Goal: Transaction & Acquisition: Purchase product/service

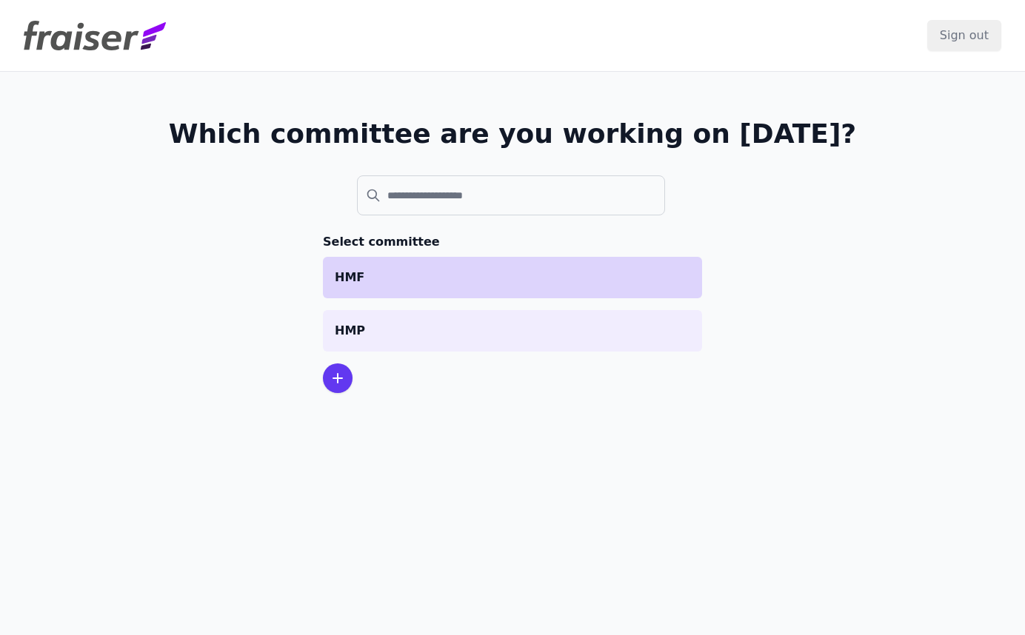
click at [432, 270] on p "HMF" at bounding box center [512, 278] width 355 height 18
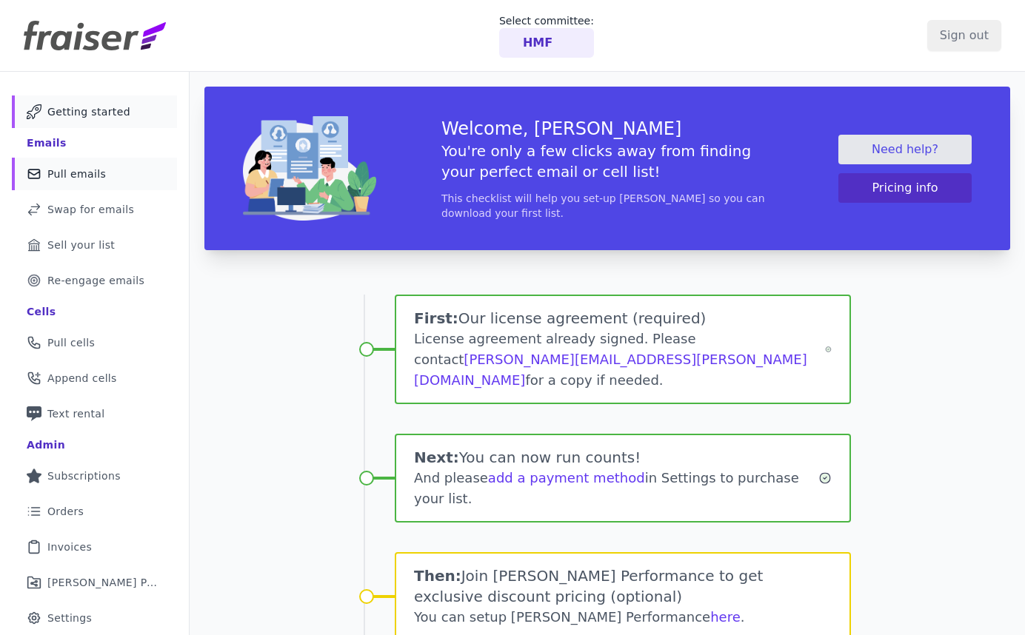
click at [113, 172] on link "Mail Icon Outline of a mail envelope Pull emails" at bounding box center [94, 174] width 165 height 33
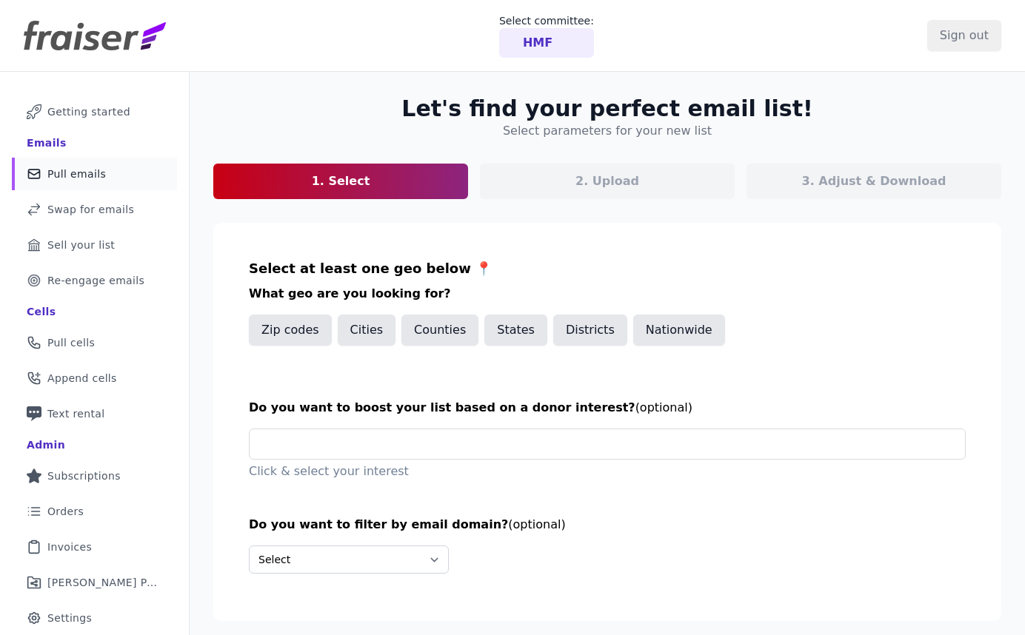
scroll to position [72, 0]
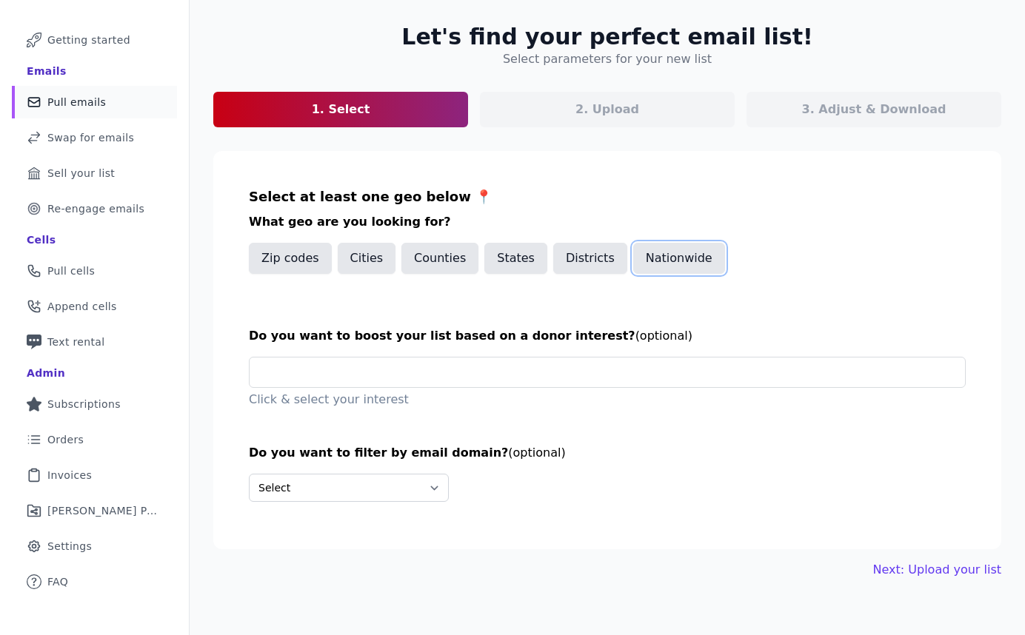
click at [677, 261] on button "Nationwide" at bounding box center [679, 258] width 92 height 31
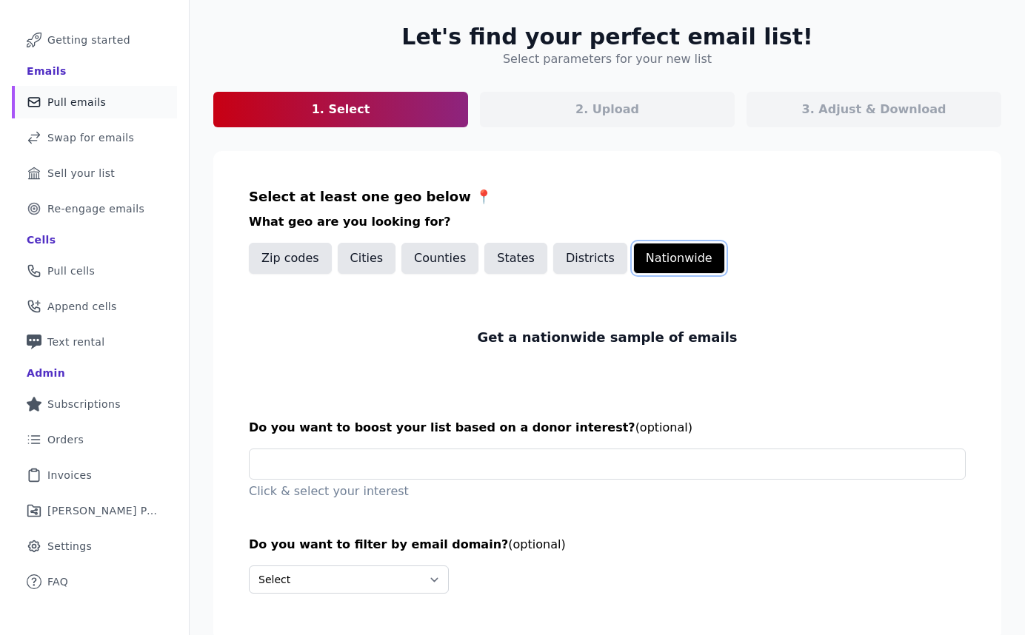
scroll to position [131, 0]
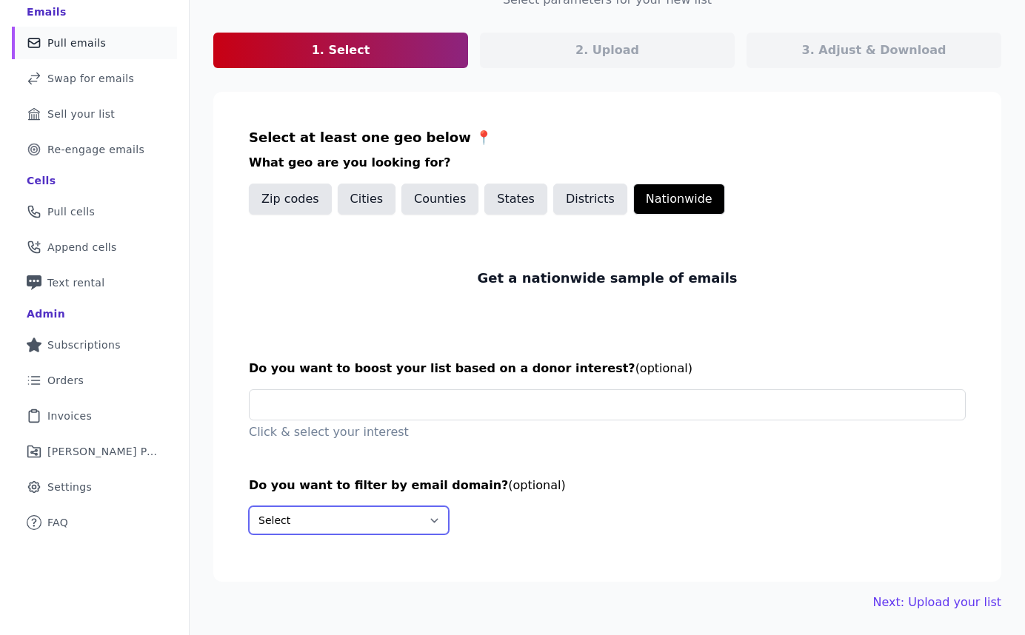
click at [310, 524] on select "Select Include only these domains Include none of these domains" at bounding box center [349, 520] width 200 height 28
select select "Exclude"
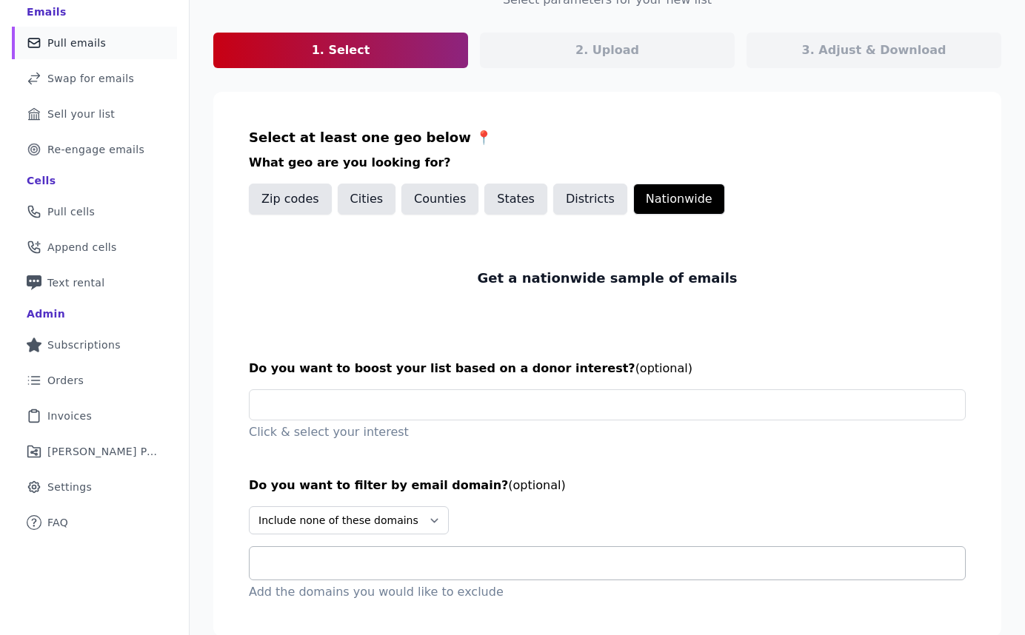
click at [394, 563] on input "text" at bounding box center [612, 564] width 703 height 18
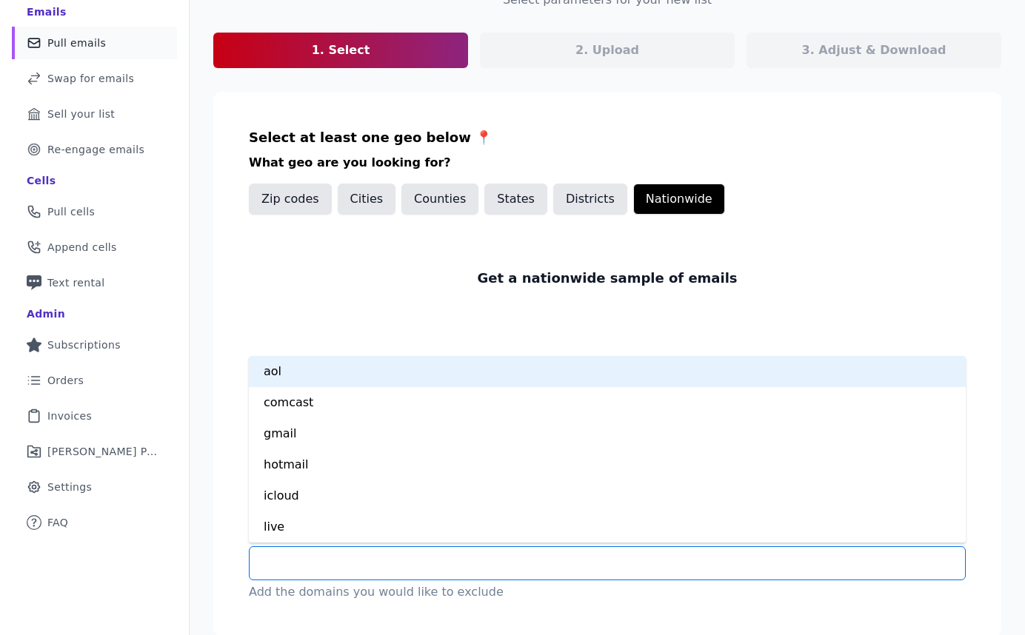
scroll to position [186, 0]
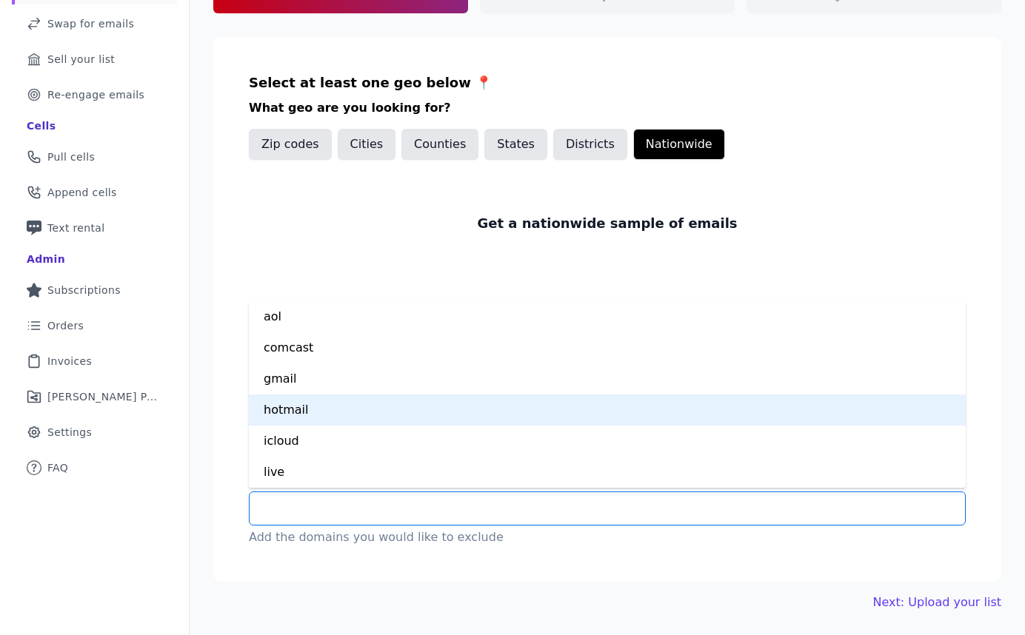
click at [301, 407] on div "hotmail" at bounding box center [607, 410] width 717 height 31
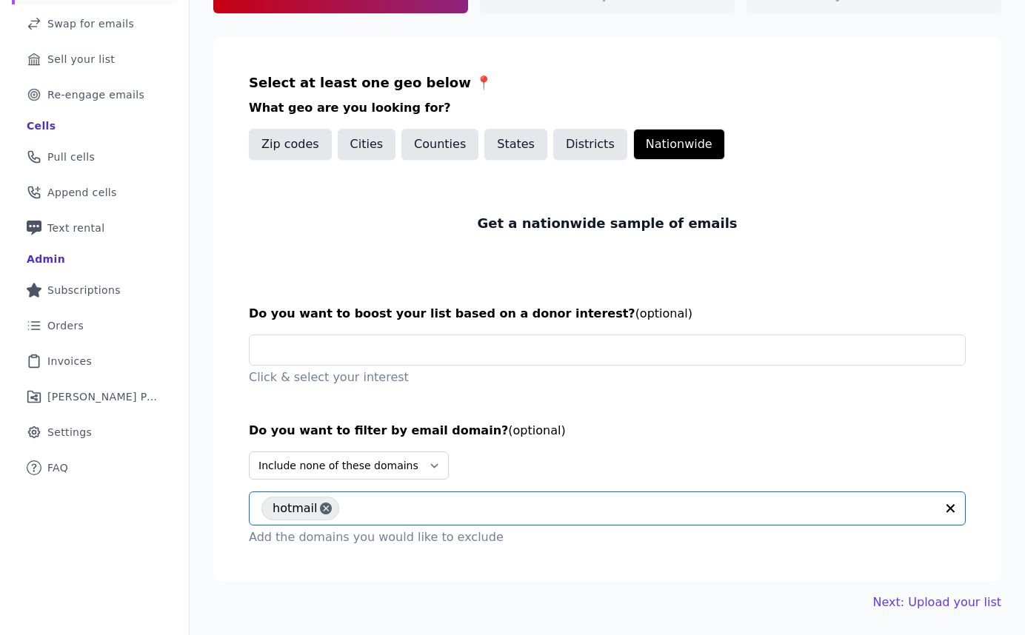
click at [349, 508] on input "text" at bounding box center [641, 509] width 589 height 18
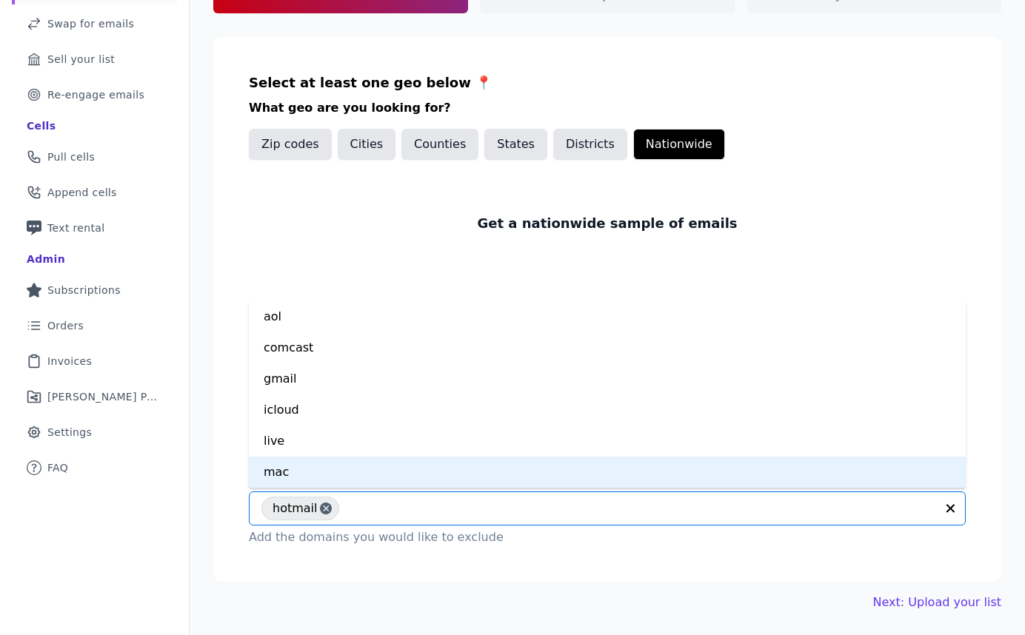
scroll to position [8, 0]
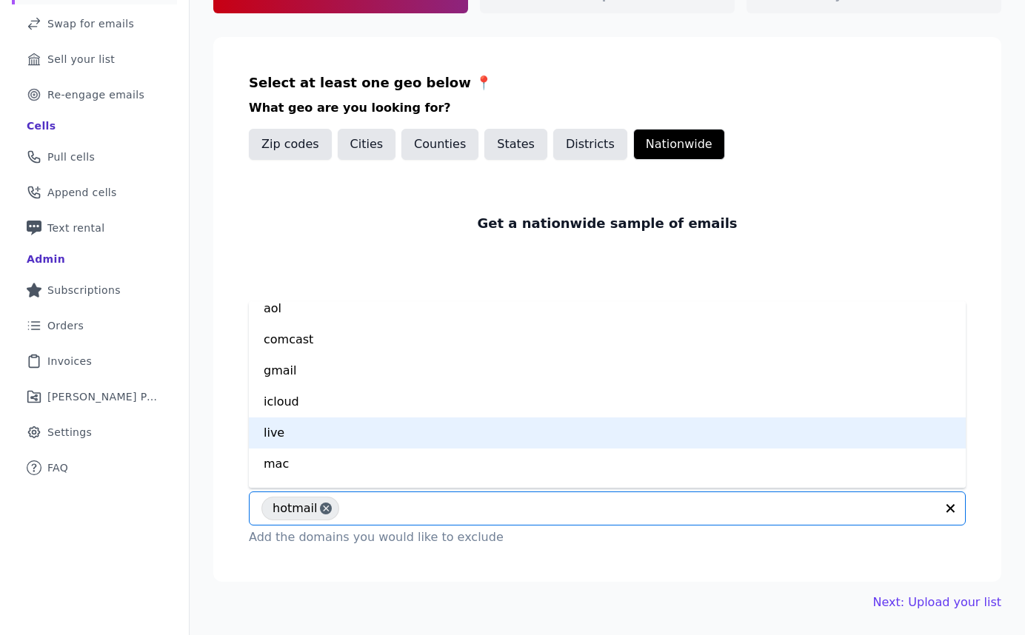
click at [323, 438] on div "live" at bounding box center [607, 433] width 717 height 31
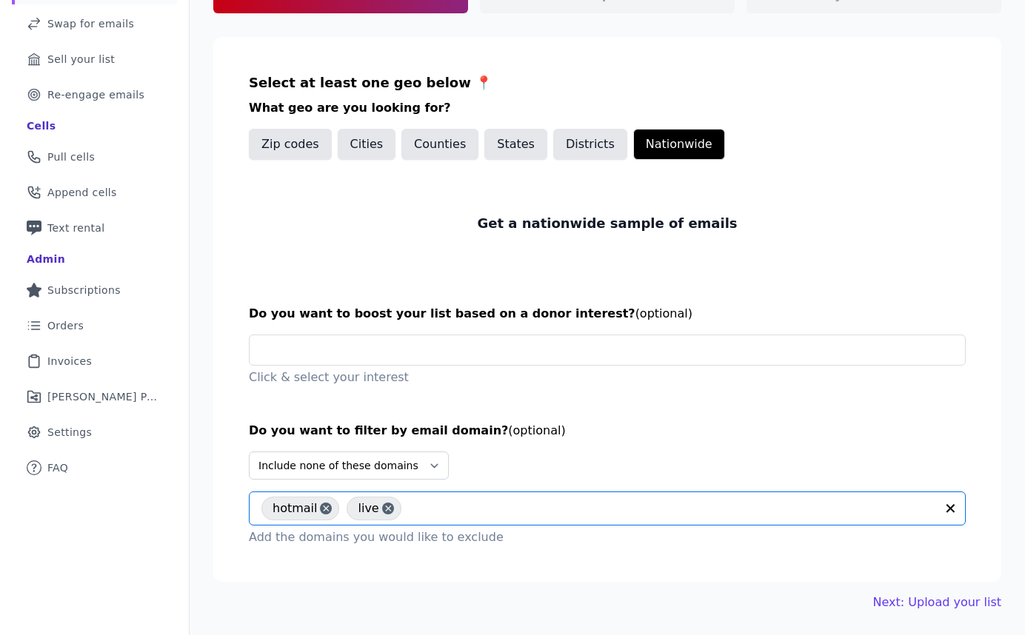
click at [419, 503] on input "text" at bounding box center [672, 509] width 526 height 18
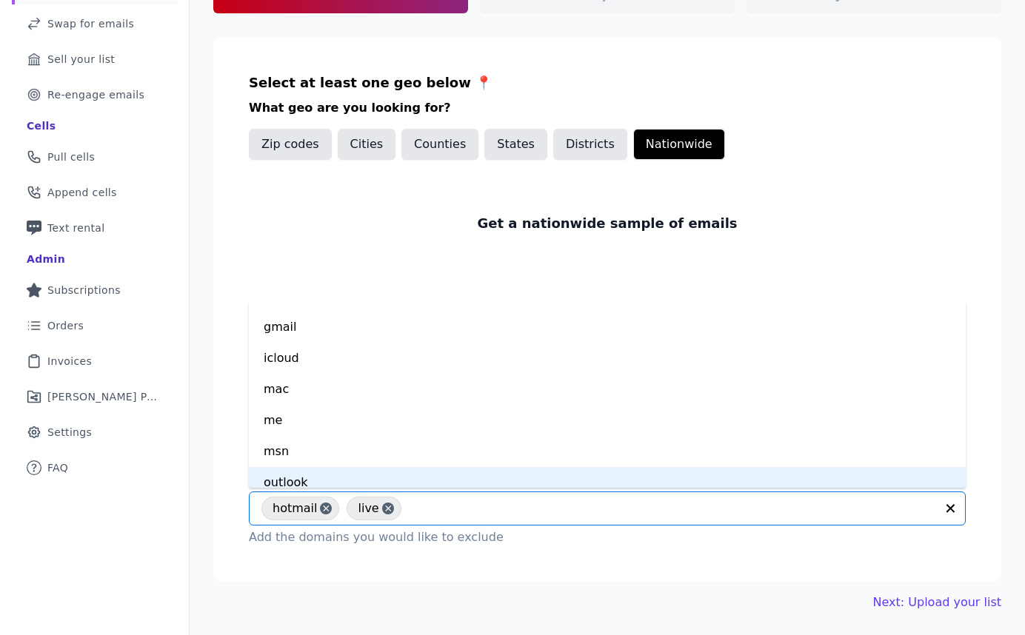
scroll to position [62, 0]
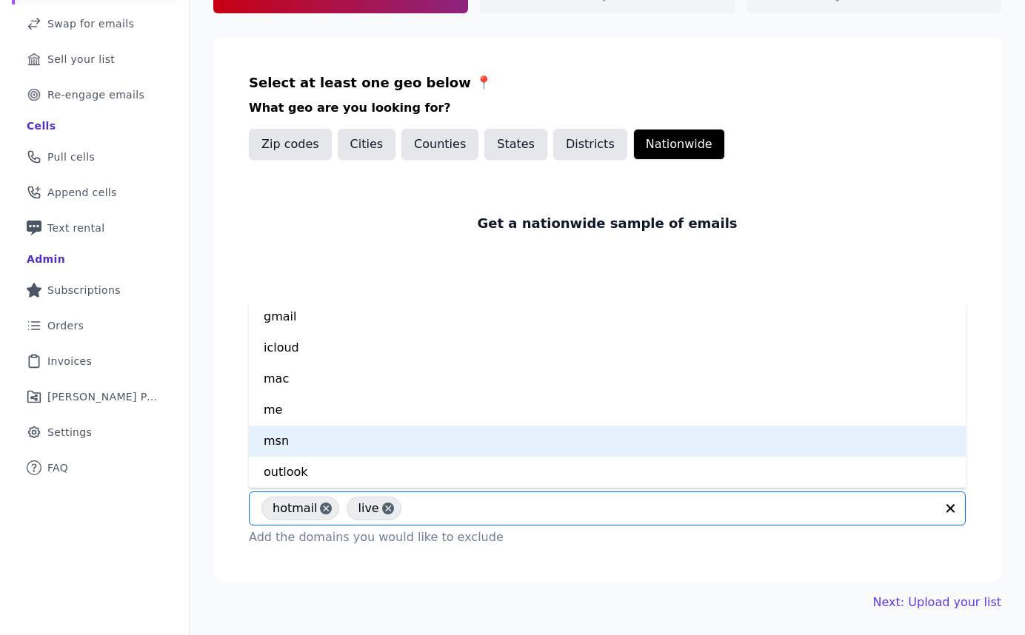
click at [357, 447] on div "msn" at bounding box center [607, 441] width 717 height 31
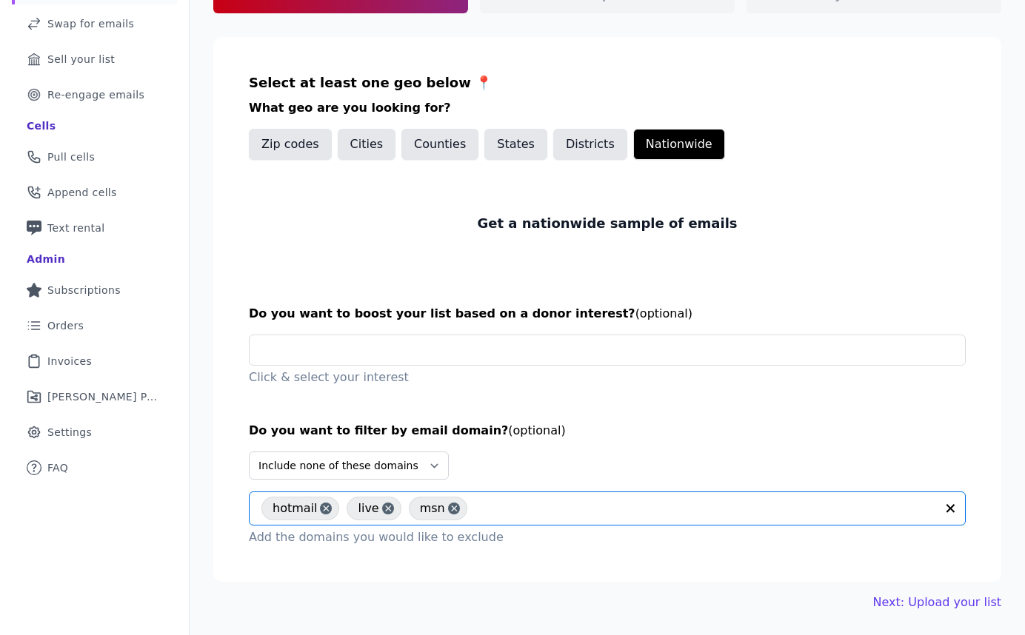
click at [514, 508] on input "text" at bounding box center [705, 509] width 461 height 18
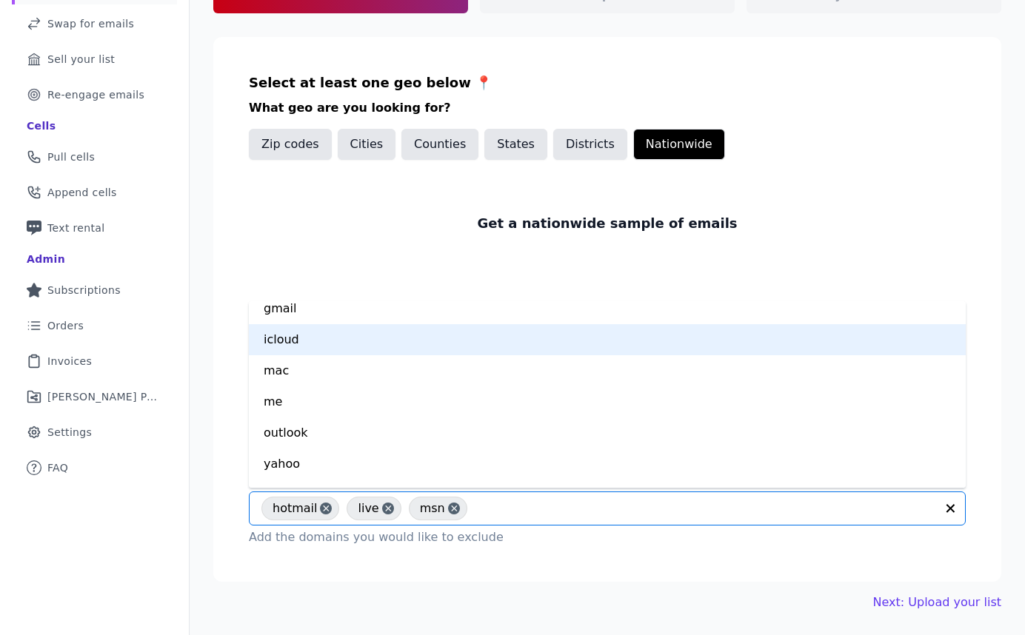
scroll to position [93, 0]
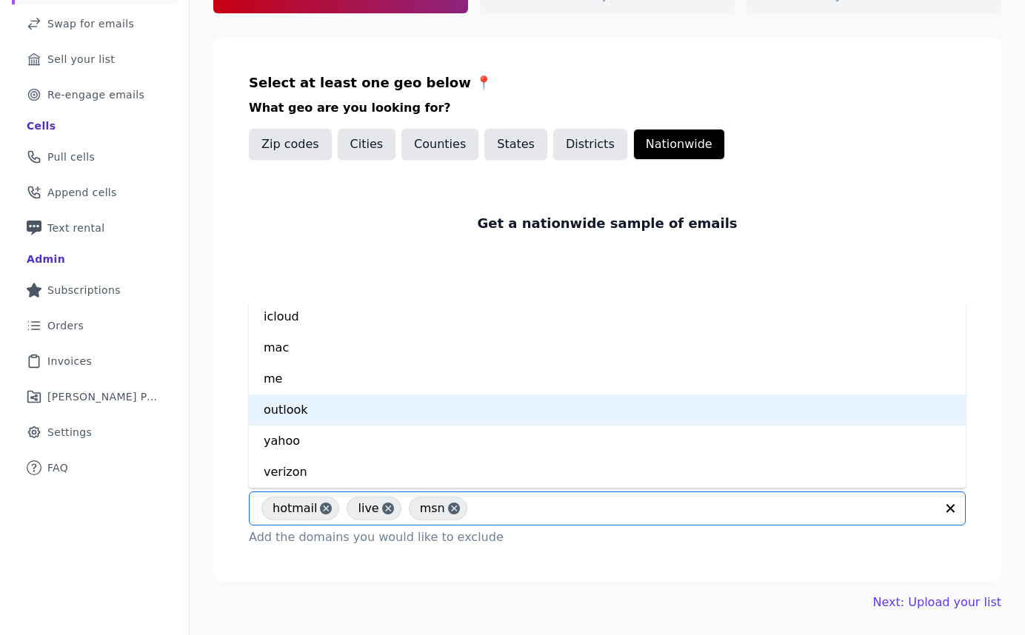
click at [315, 409] on div "outlook" at bounding box center [607, 410] width 717 height 31
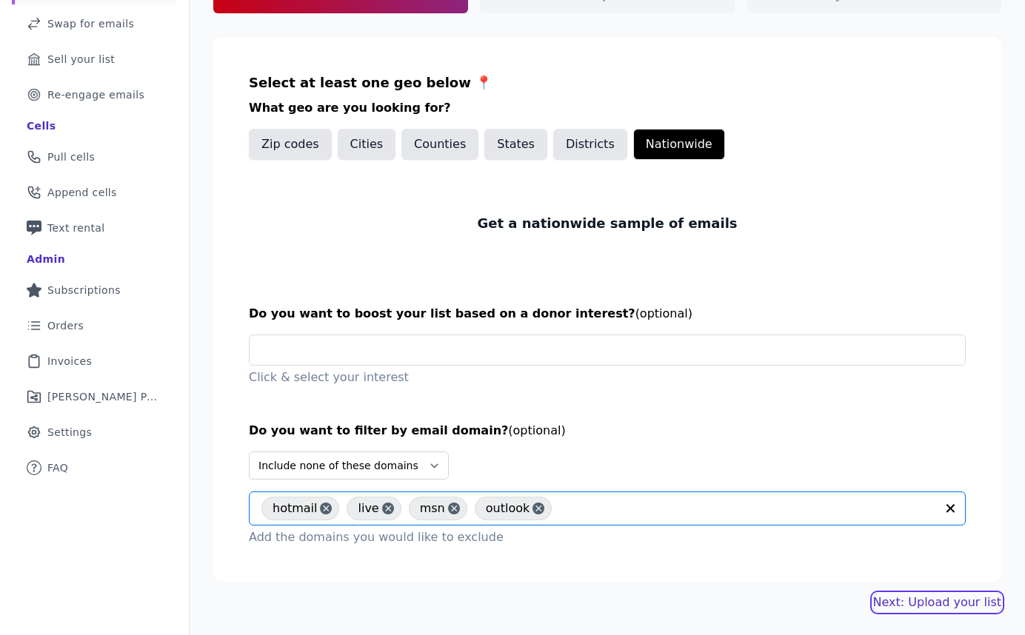
click at [928, 600] on link "Next: Upload your list" at bounding box center [937, 603] width 128 height 18
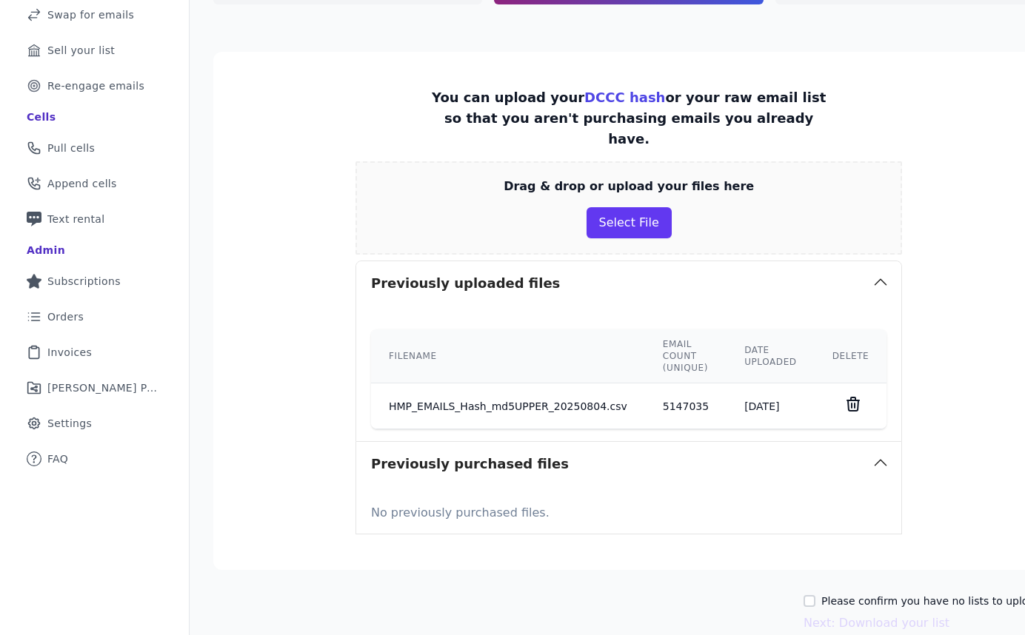
scroll to position [219, 0]
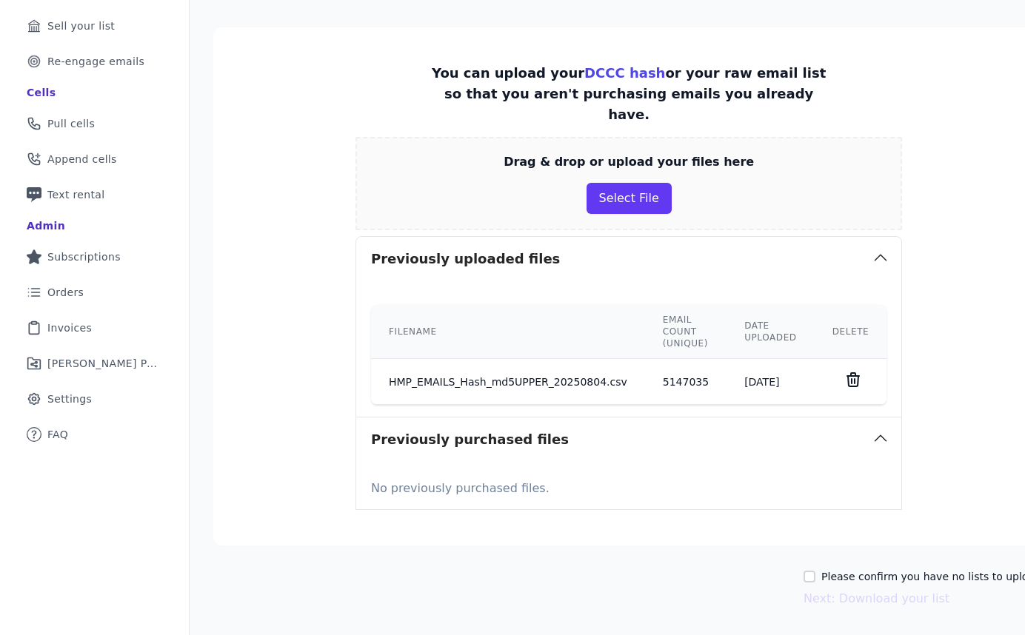
click at [864, 569] on label "Please confirm you have no lists to upload." at bounding box center [932, 576] width 223 height 15
click at [815, 571] on input "Please confirm you have no lists to upload." at bounding box center [809, 577] width 12 height 12
checkbox input "true"
click at [847, 590] on button "Next: Download your list" at bounding box center [876, 599] width 146 height 18
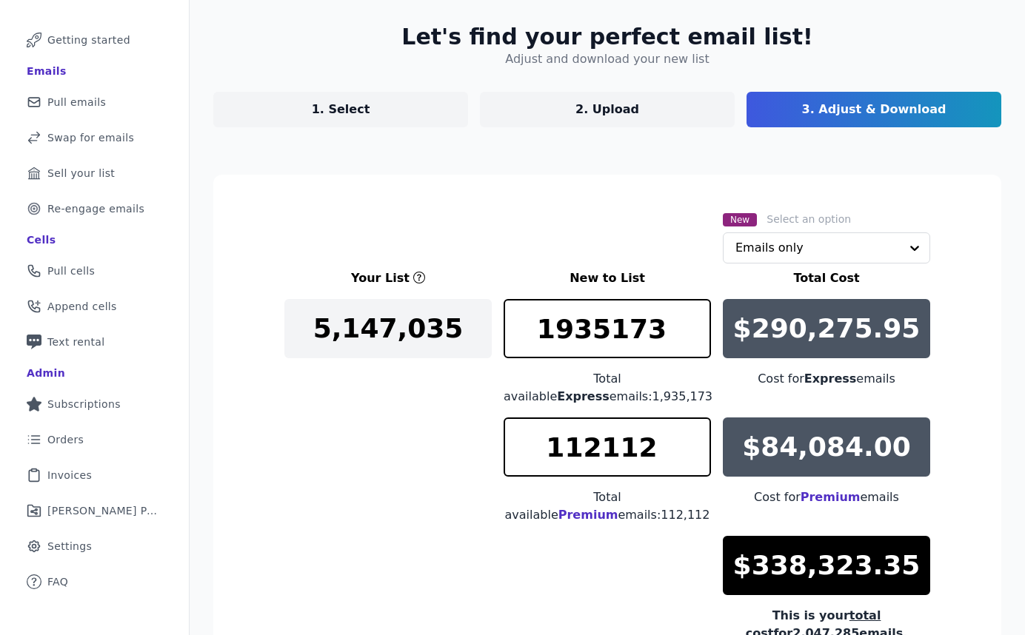
scroll to position [219, 0]
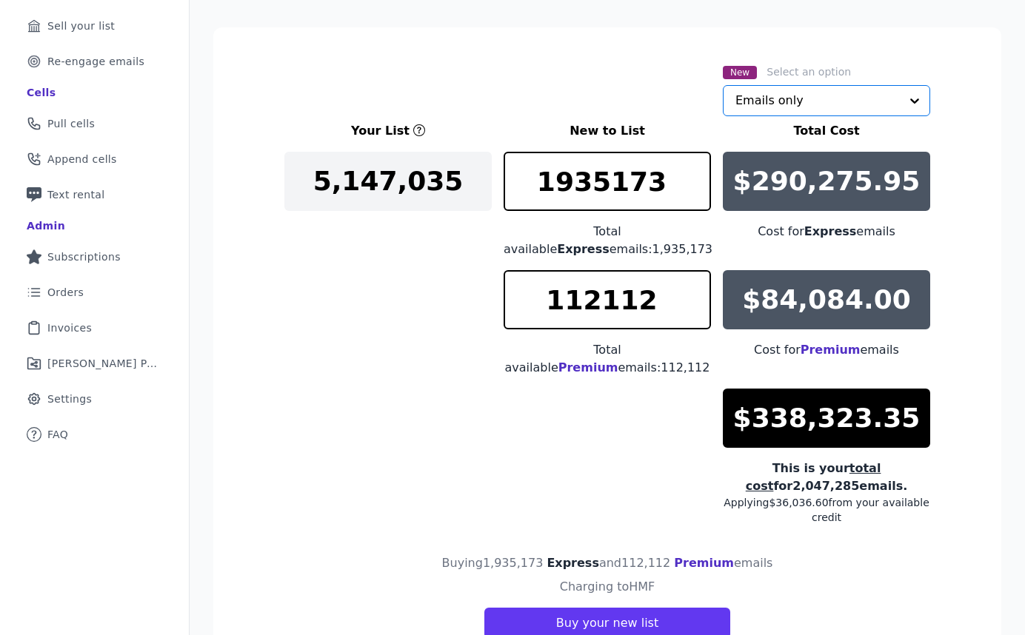
click at [783, 95] on input "text" at bounding box center [817, 101] width 164 height 30
click at [619, 90] on div "New Select an option Emails only" at bounding box center [607, 89] width 646 height 53
drag, startPoint x: 612, startPoint y: 180, endPoint x: 563, endPoint y: 181, distance: 48.1
click at [563, 181] on input "1935173" at bounding box center [606, 181] width 207 height 59
click at [698, 191] on input "1935172" at bounding box center [606, 181] width 207 height 59
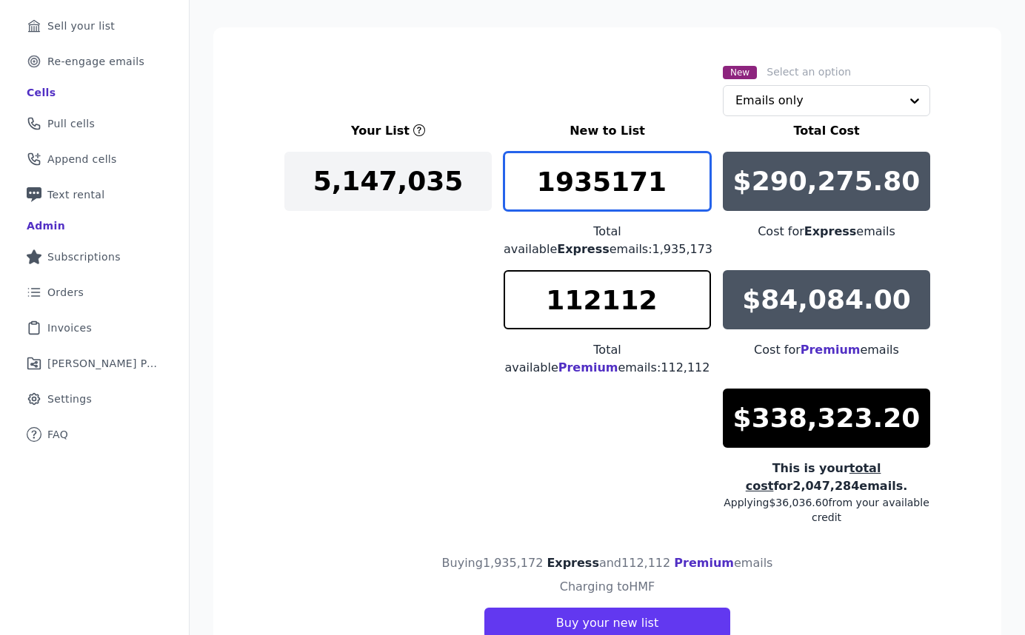
click at [698, 191] on input "1935171" at bounding box center [606, 181] width 207 height 59
click at [621, 184] on input "1935171" at bounding box center [606, 181] width 207 height 59
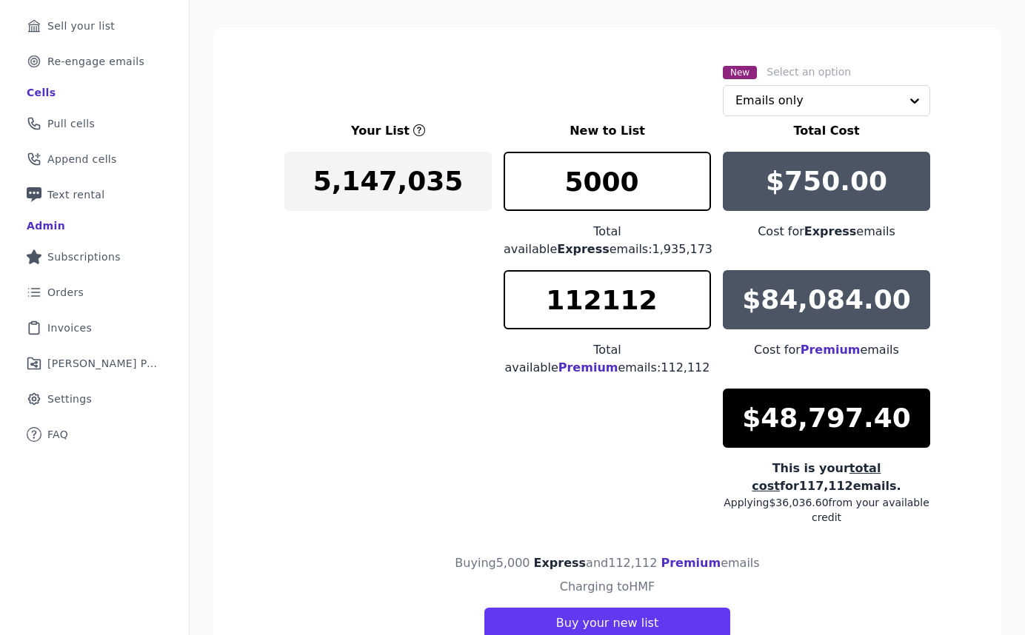
click at [771, 175] on div "$750.00" at bounding box center [826, 181] width 207 height 59
click at [791, 175] on p "$750.00" at bounding box center [826, 182] width 121 height 30
click at [640, 190] on input "5000" at bounding box center [606, 181] width 207 height 59
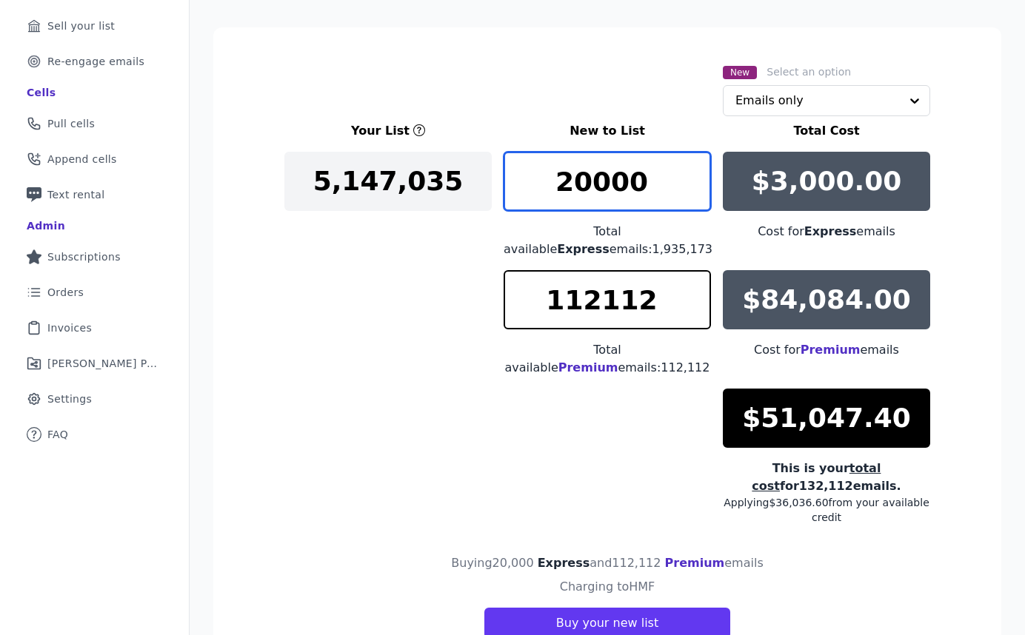
click at [640, 190] on input "20000" at bounding box center [606, 181] width 207 height 59
click at [571, 188] on input "30000" at bounding box center [606, 181] width 207 height 59
click at [592, 186] on input "40000" at bounding box center [606, 181] width 207 height 59
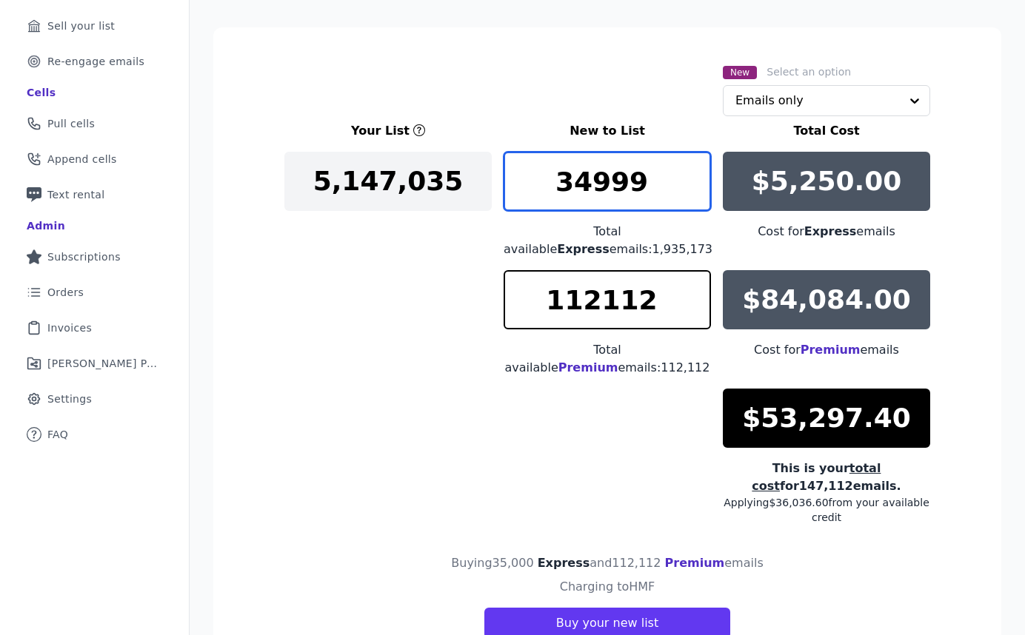
click at [700, 193] on input "34999" at bounding box center [606, 181] width 207 height 59
click at [700, 193] on input "34998" at bounding box center [606, 181] width 207 height 59
click at [700, 193] on input "34997" at bounding box center [606, 181] width 207 height 59
click at [700, 193] on input "34961" at bounding box center [606, 181] width 207 height 59
drag, startPoint x: 650, startPoint y: 190, endPoint x: 573, endPoint y: 190, distance: 77.0
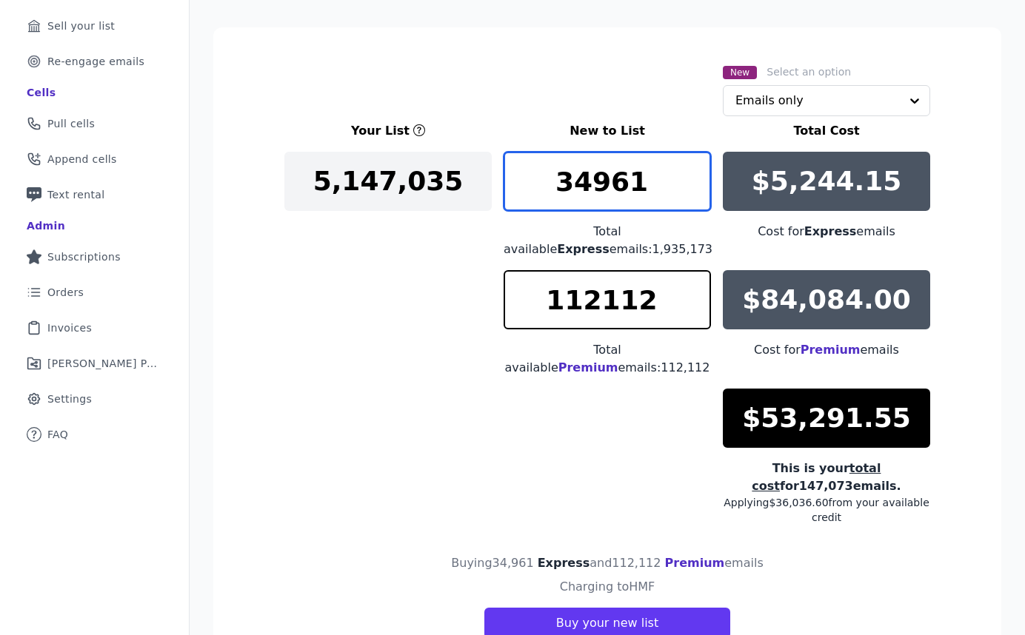
click at [573, 190] on input "34961" at bounding box center [606, 181] width 207 height 59
click at [606, 183] on input "33000" at bounding box center [606, 181] width 207 height 59
click at [626, 187] on input "33300" at bounding box center [606, 181] width 207 height 59
click at [637, 186] on input "33330" at bounding box center [606, 181] width 207 height 59
type input "33334"
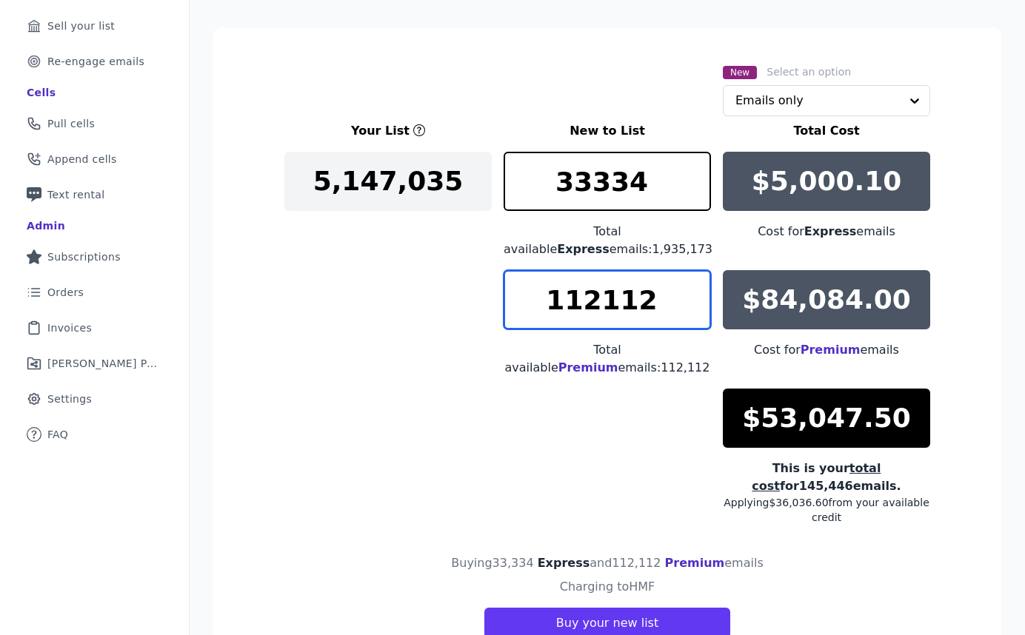
click at [601, 310] on input "112112" at bounding box center [606, 299] width 207 height 59
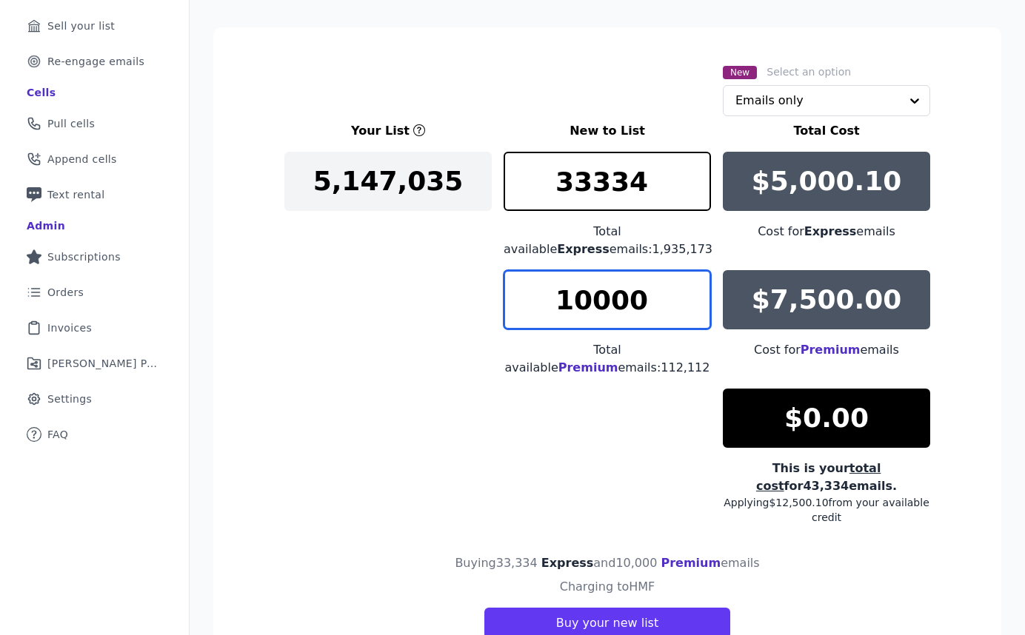
click at [595, 304] on input "10000" at bounding box center [606, 299] width 207 height 59
click at [595, 302] on input "9000" at bounding box center [606, 299] width 207 height 59
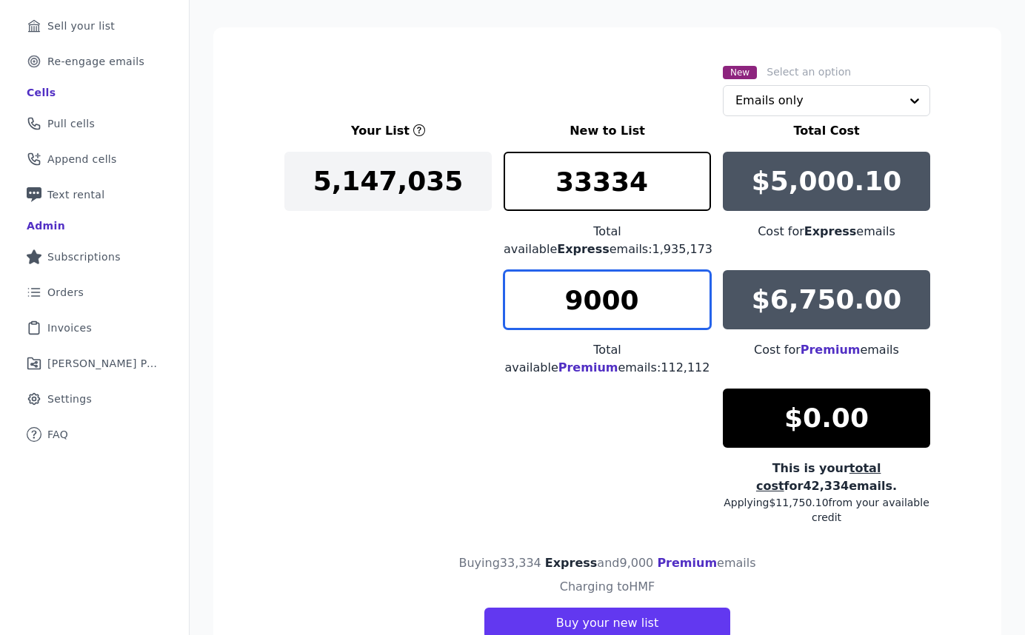
click at [595, 302] on input "9000" at bounding box center [606, 299] width 207 height 59
click at [595, 302] on input "8000" at bounding box center [606, 299] width 207 height 59
click at [582, 299] on input "7000" at bounding box center [606, 299] width 207 height 59
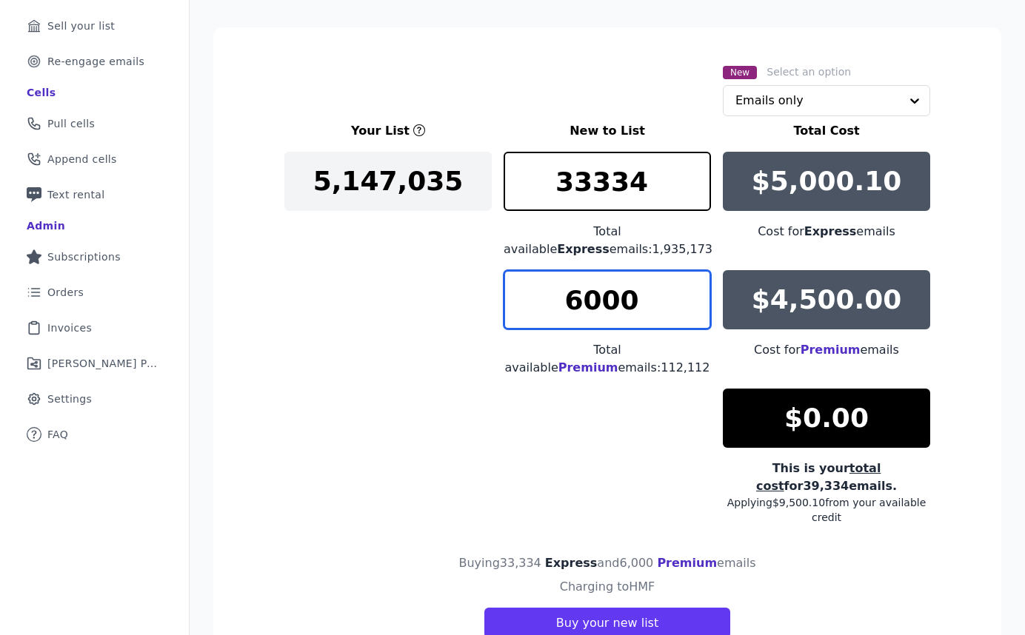
click at [601, 302] on input "6000" at bounding box center [606, 299] width 207 height 59
click at [628, 304] on input "6500" at bounding box center [606, 299] width 207 height 59
type input "6666"
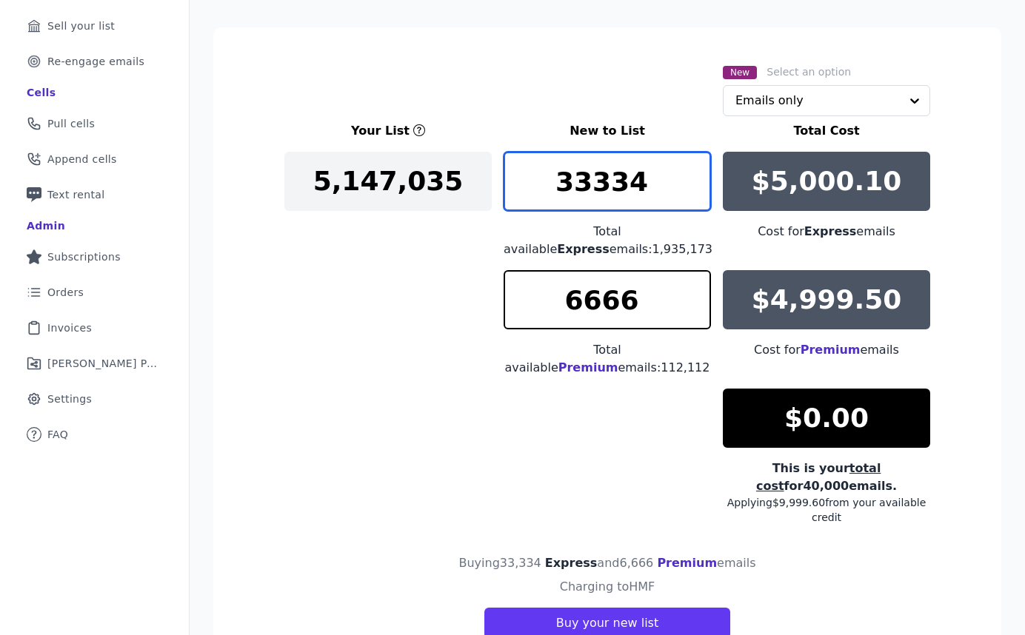
click at [646, 182] on input "33334" at bounding box center [606, 181] width 207 height 59
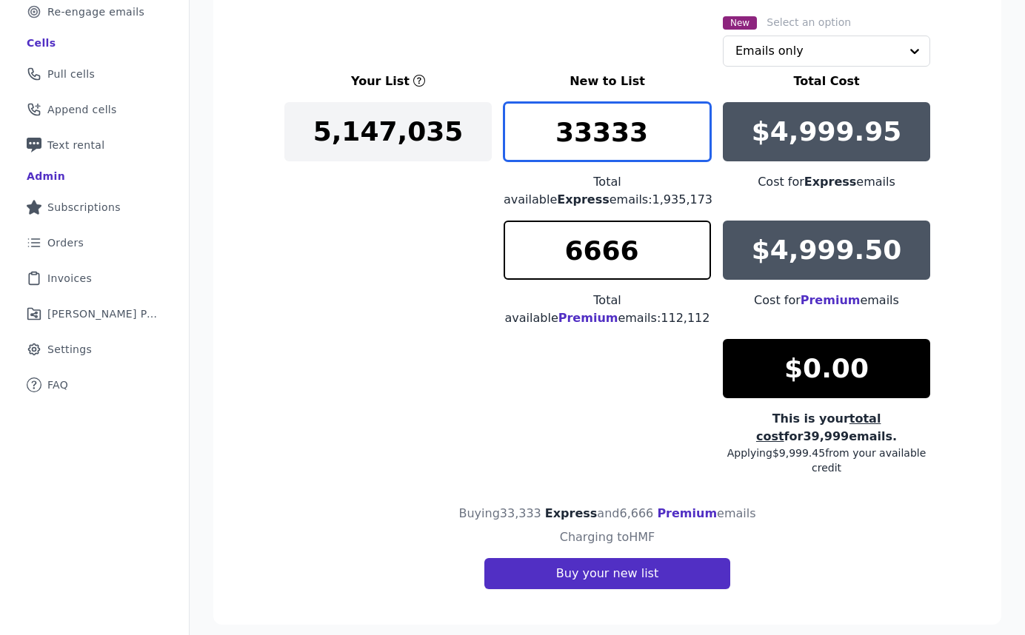
type input "33333"
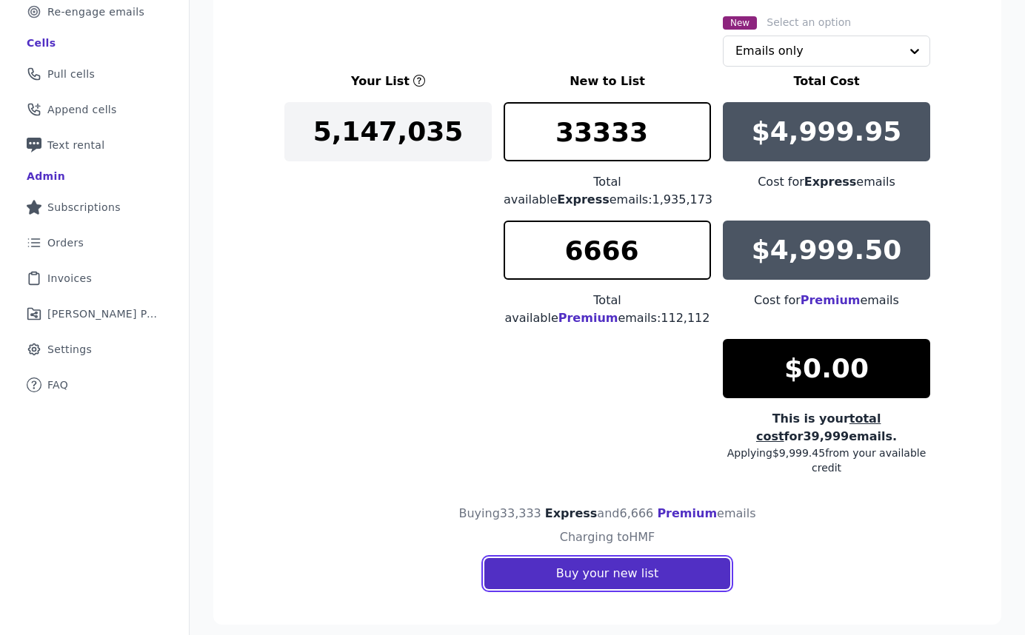
click at [589, 570] on button "Buy your new list" at bounding box center [607, 573] width 246 height 31
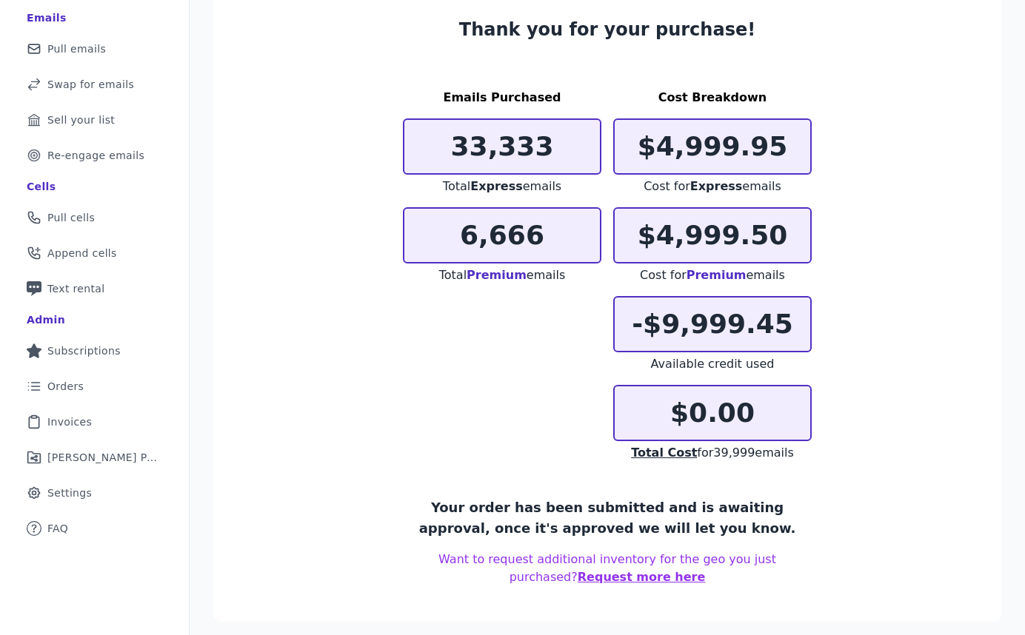
scroll to position [135, 0]
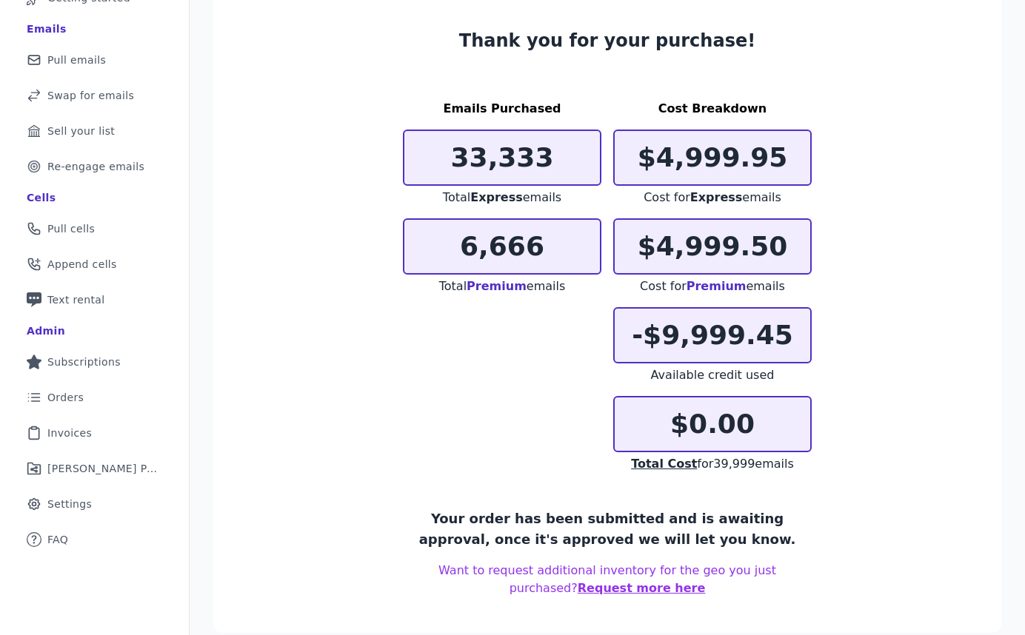
scroll to position [135, 0]
